Goal: Information Seeking & Learning: Learn about a topic

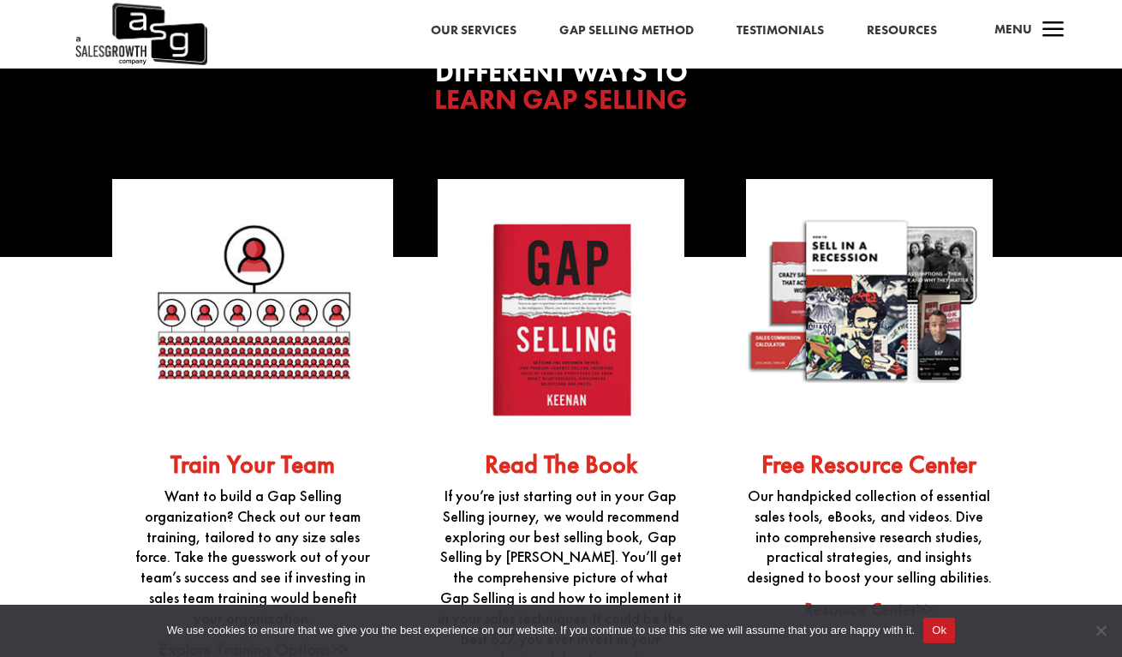
scroll to position [4111, 0]
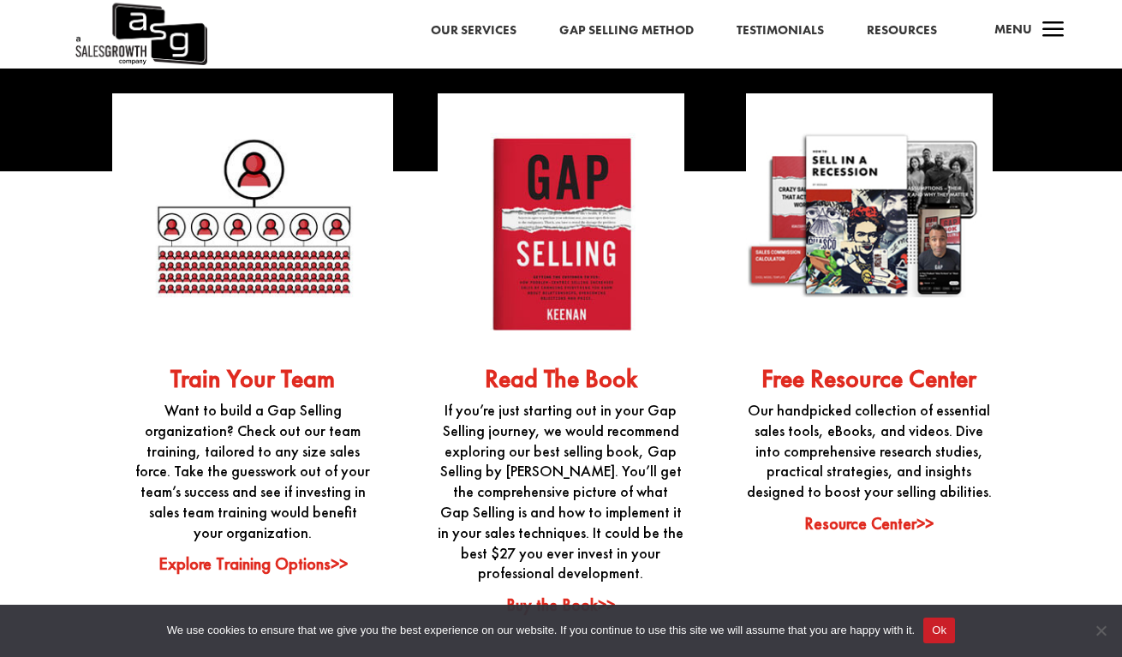
click at [573, 266] on img at bounding box center [561, 216] width 247 height 247
click at [861, 512] on link "Resource Center>>" at bounding box center [868, 523] width 129 height 22
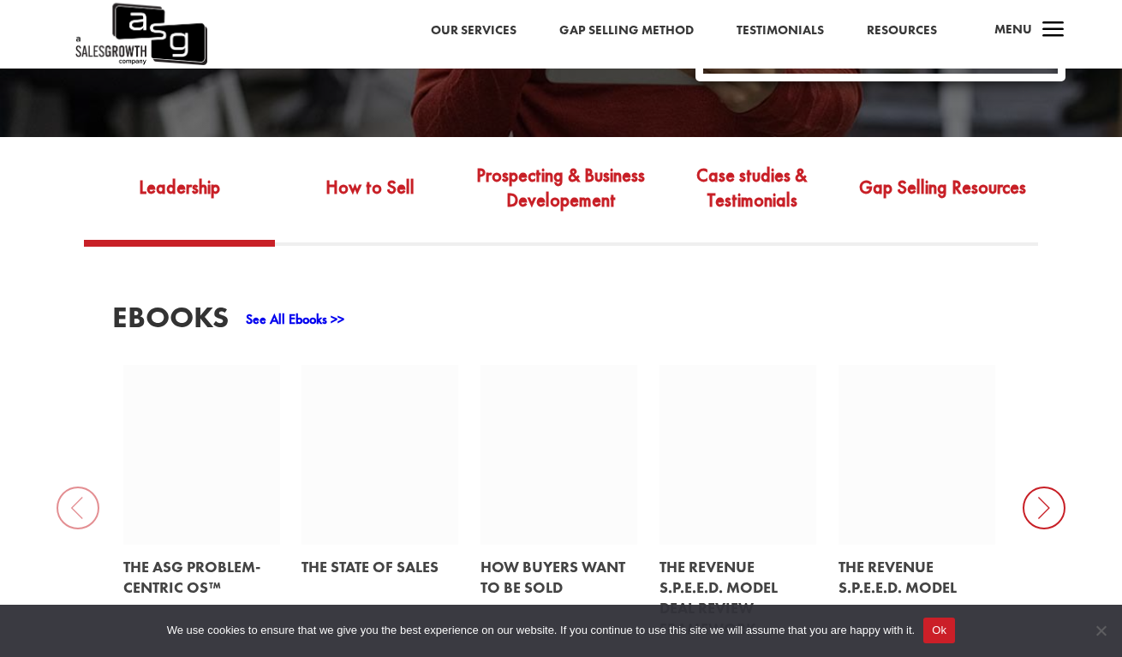
scroll to position [514, 0]
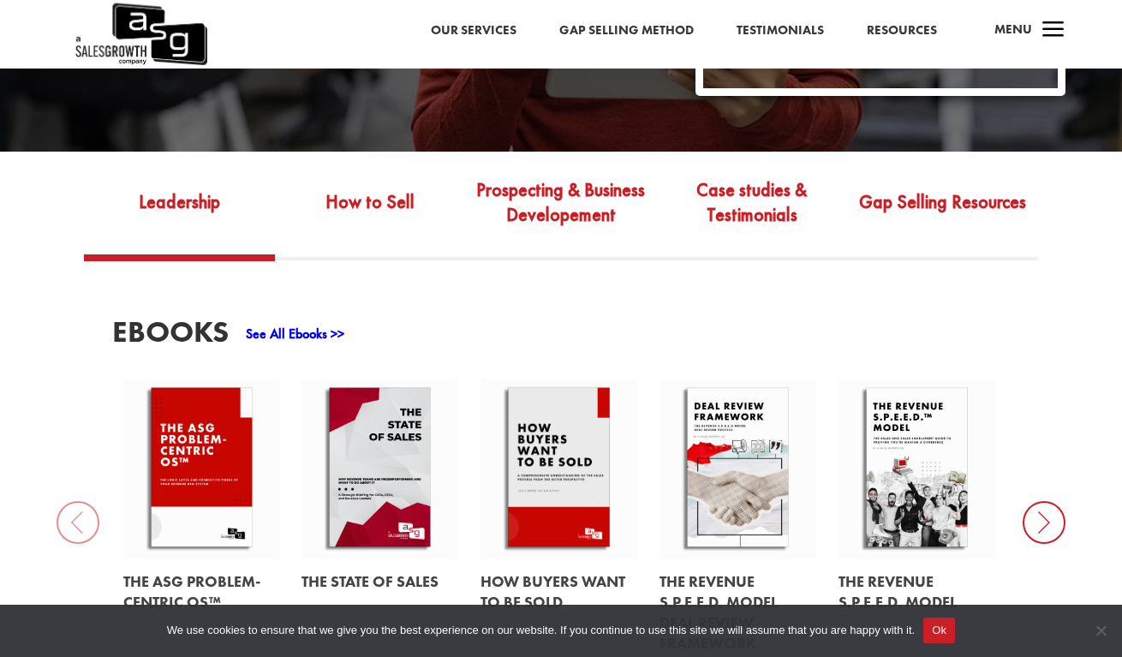
click at [305, 338] on link "See All Ebooks >>" at bounding box center [295, 334] width 98 height 18
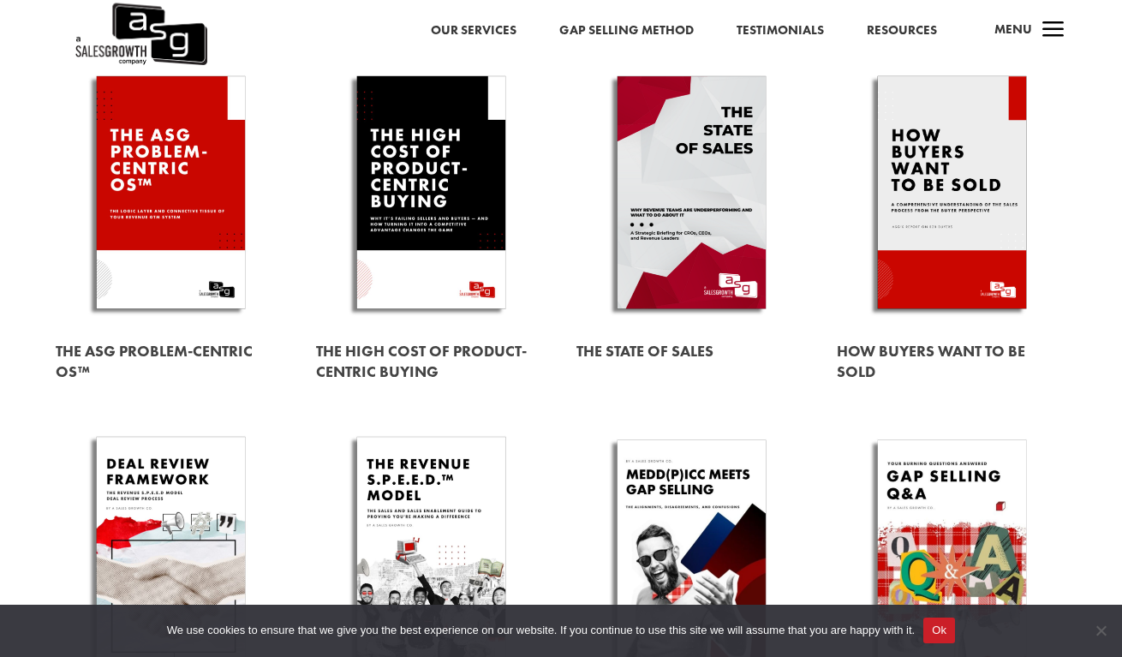
scroll to position [86, 0]
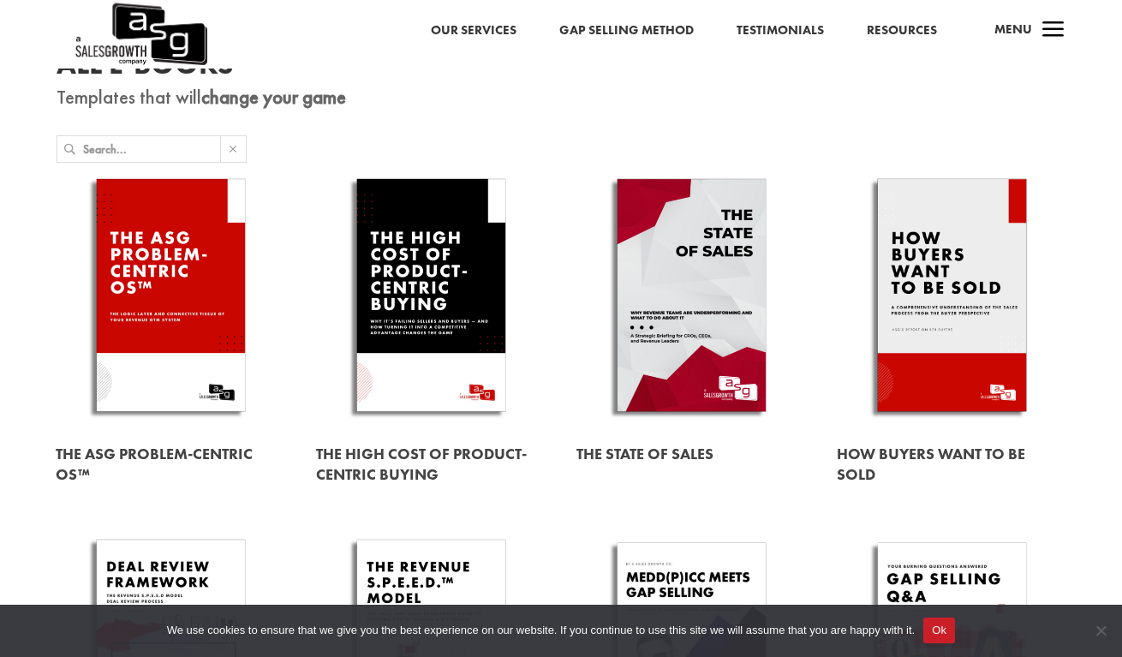
click at [187, 264] on link at bounding box center [171, 298] width 230 height 263
click at [666, 293] on link at bounding box center [691, 298] width 230 height 263
